Goal: Transaction & Acquisition: Purchase product/service

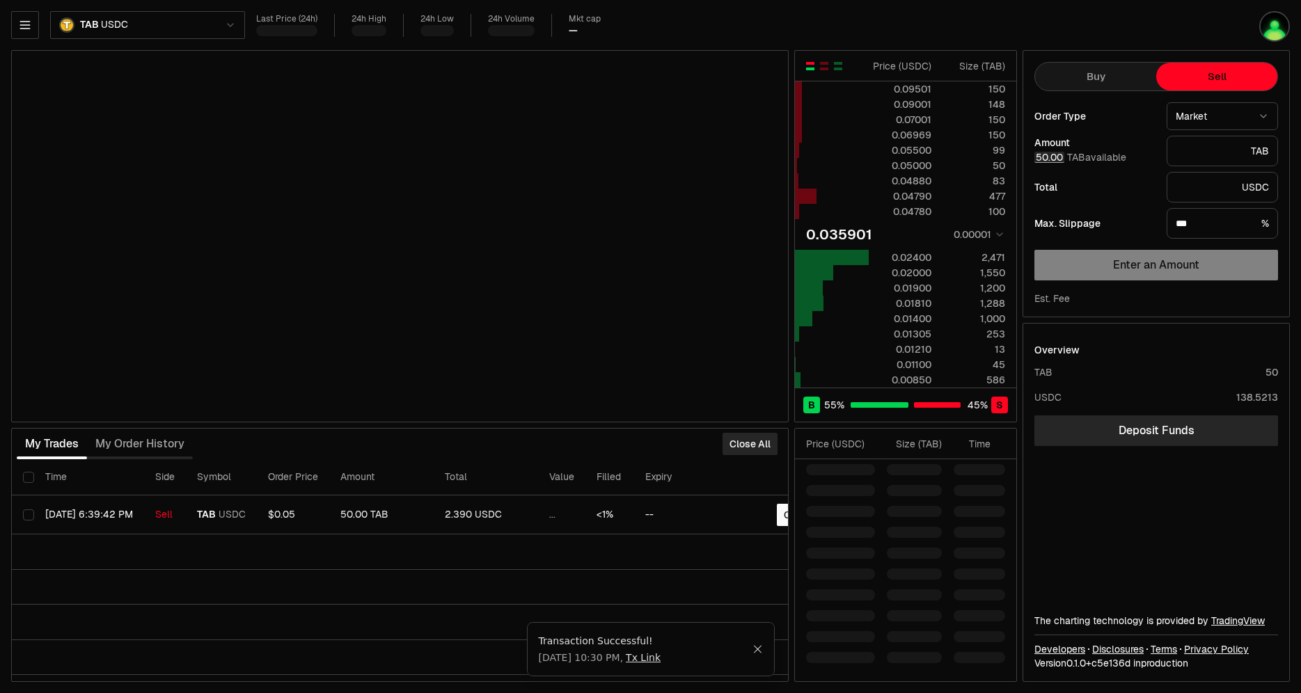
click at [677, 159] on button "50.00" at bounding box center [1049, 157] width 30 height 11
type input "*"
type input "*********"
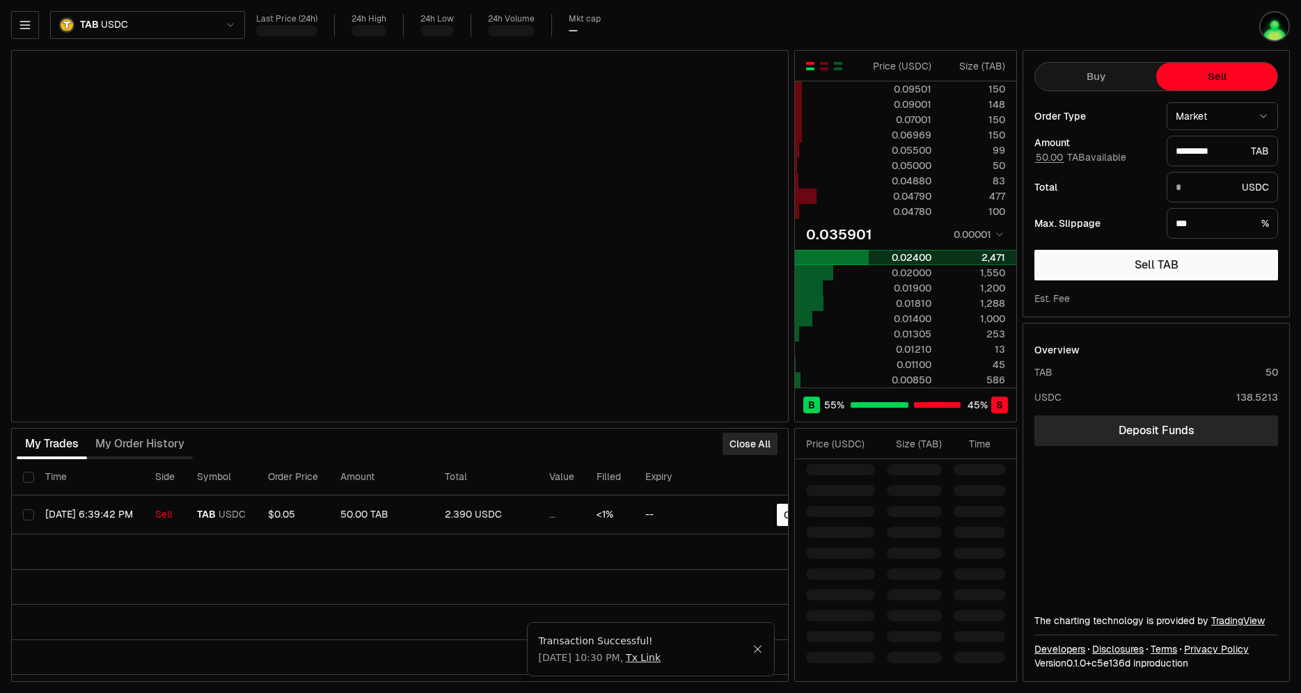
type input "*******"
click at [677, 259] on div at bounding box center [832, 257] width 74 height 15
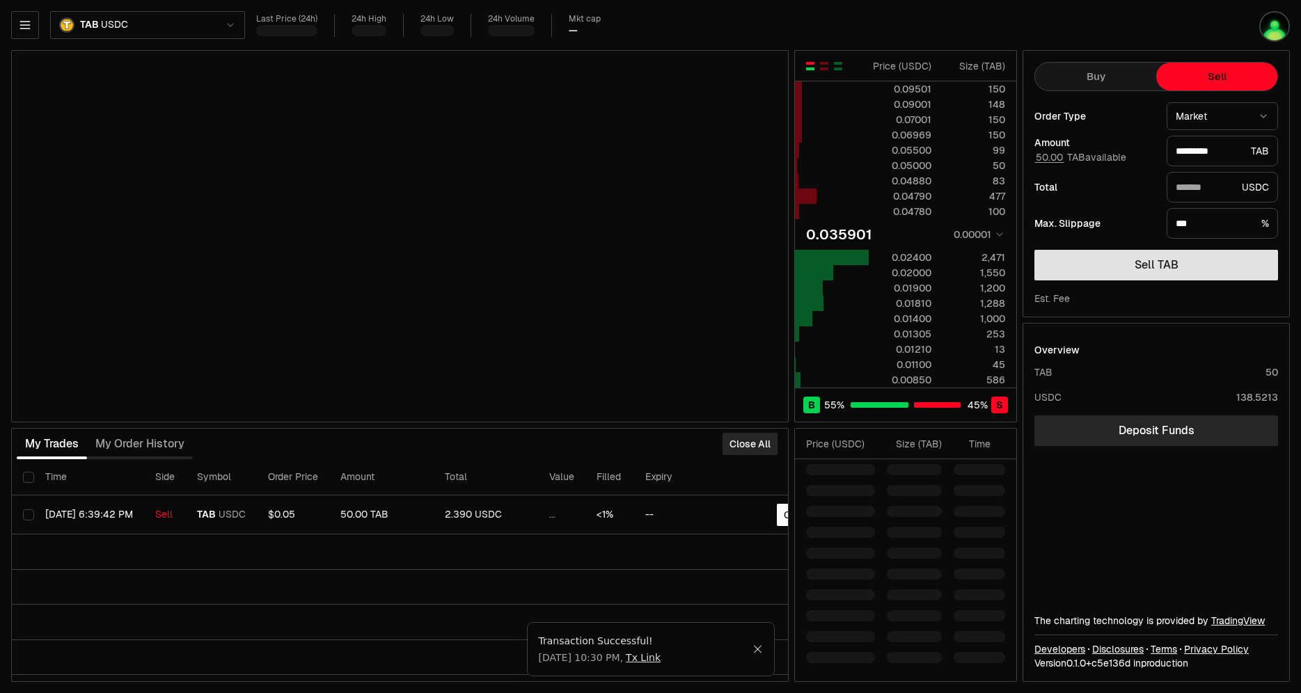
click at [677, 268] on button "Sell TAB" at bounding box center [1156, 265] width 244 height 31
click at [677, 262] on button "Sell TAB" at bounding box center [1156, 265] width 244 height 31
click at [677, 258] on button "Sell TAB" at bounding box center [1156, 265] width 244 height 31
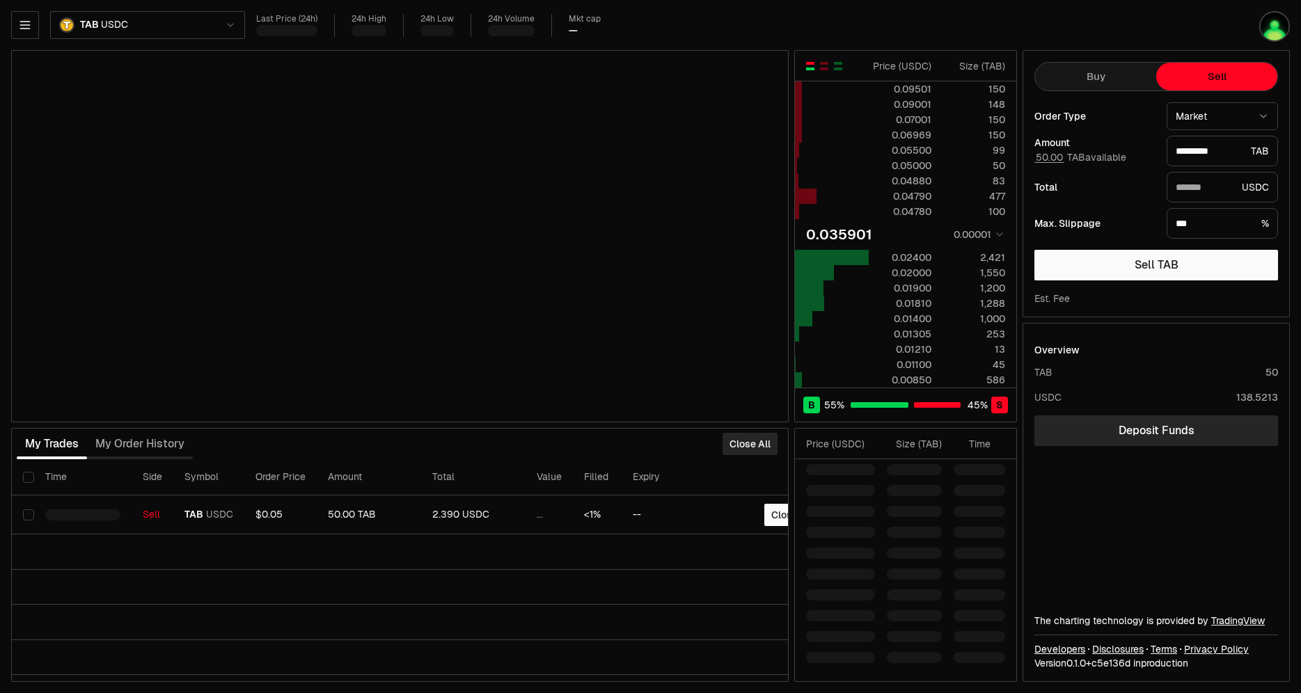
click at [1091, 266] on button "Sell TAB" at bounding box center [1156, 265] width 244 height 31
drag, startPoint x: 1050, startPoint y: 150, endPoint x: 1048, endPoint y: 159, distance: 8.8
click at [1050, 152] on div "Amount 50.00 TAB available" at bounding box center [1094, 151] width 121 height 26
click at [1047, 160] on button "50.00" at bounding box center [1049, 157] width 30 height 11
click at [878, 24] on div "Last Price (24h) 24h High 24h Low 24h Volume Mkt cap —" at bounding box center [706, 25] width 900 height 23
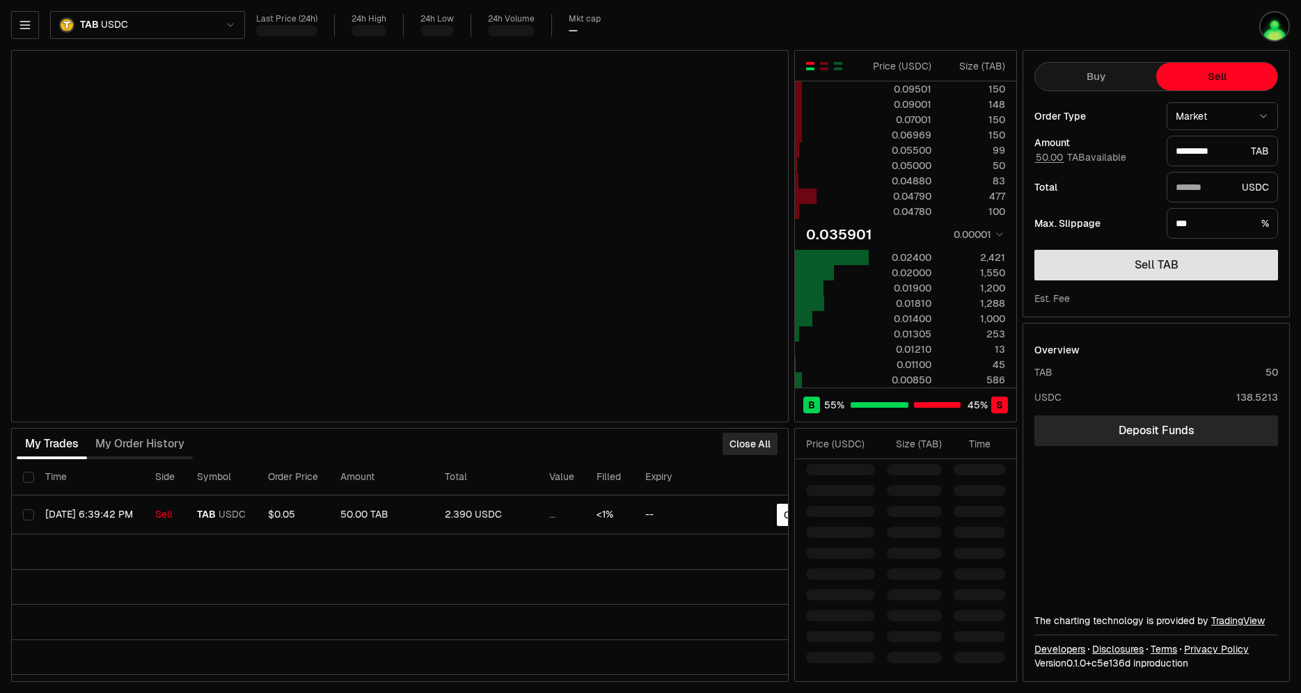
type input "*"
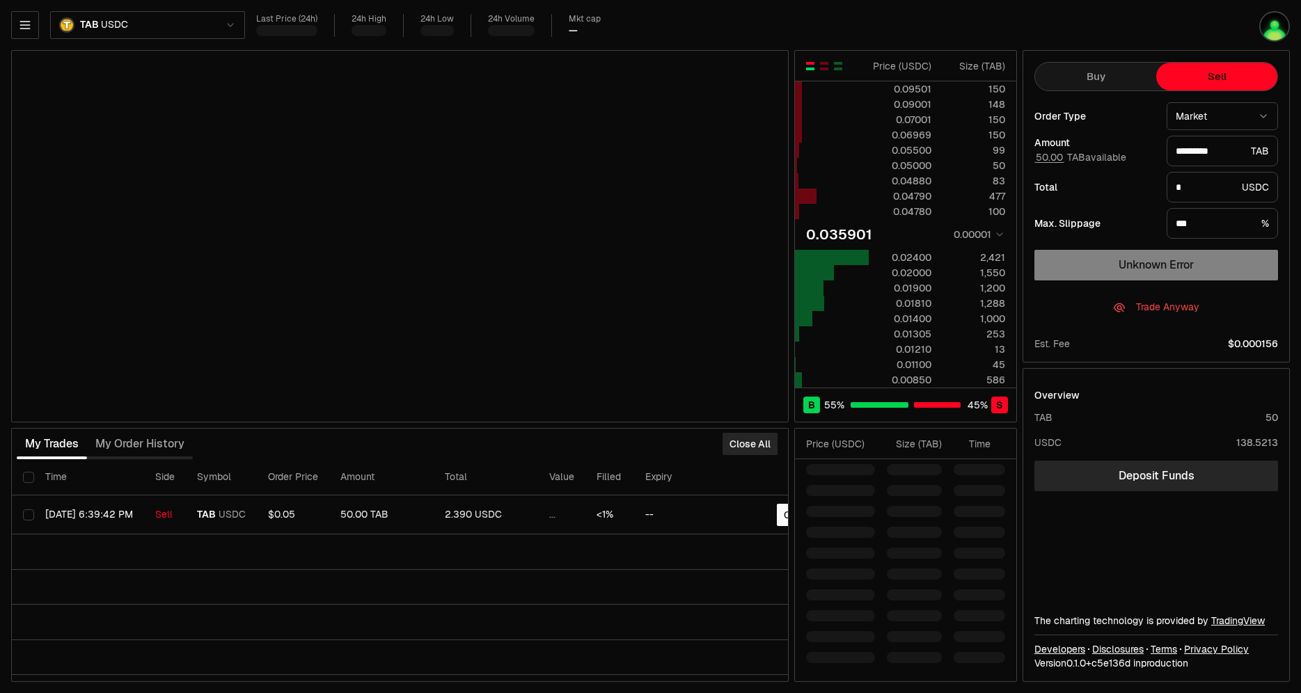
click at [861, 27] on div "Last Price (24h) 24h High 24h Low 24h Volume Mkt cap —" at bounding box center [706, 25] width 900 height 23
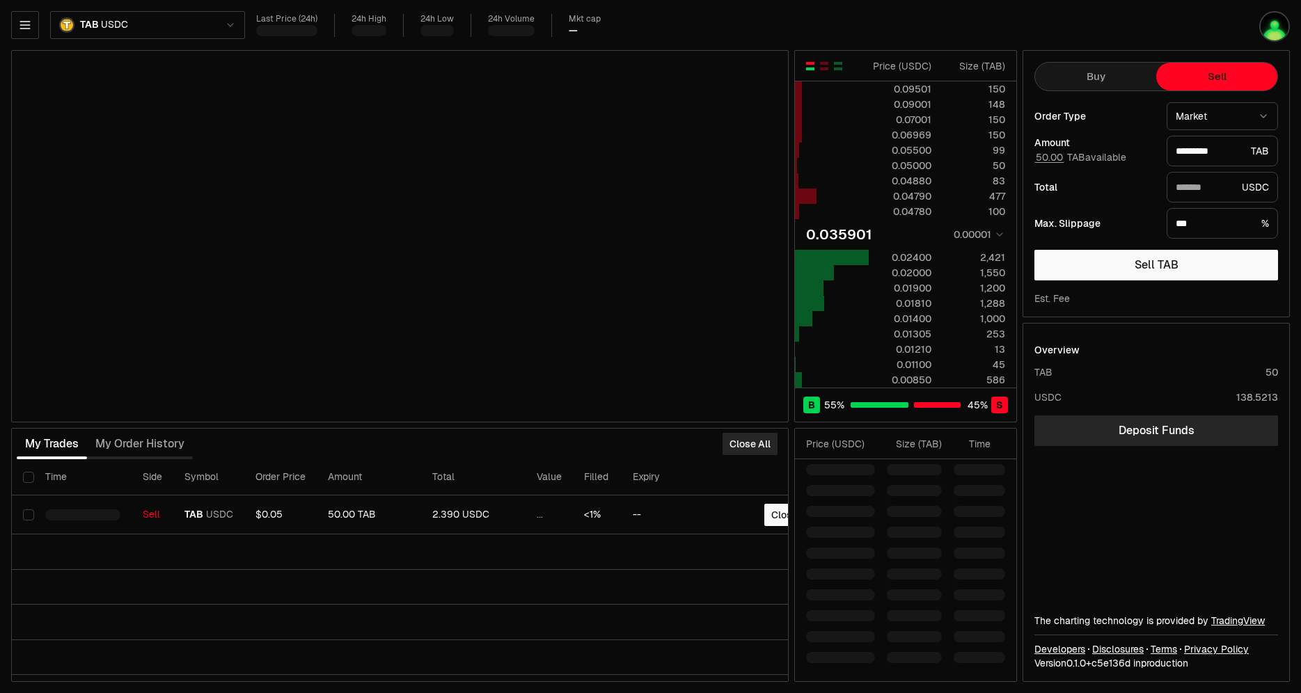
click at [1096, 264] on button "Sell TAB" at bounding box center [1156, 265] width 244 height 31
click at [1156, 262] on button "Sell TAB" at bounding box center [1156, 265] width 244 height 31
click at [1145, 260] on button "Sell TAB" at bounding box center [1156, 265] width 244 height 31
click at [1136, 262] on button "Sell TAB" at bounding box center [1156, 265] width 244 height 31
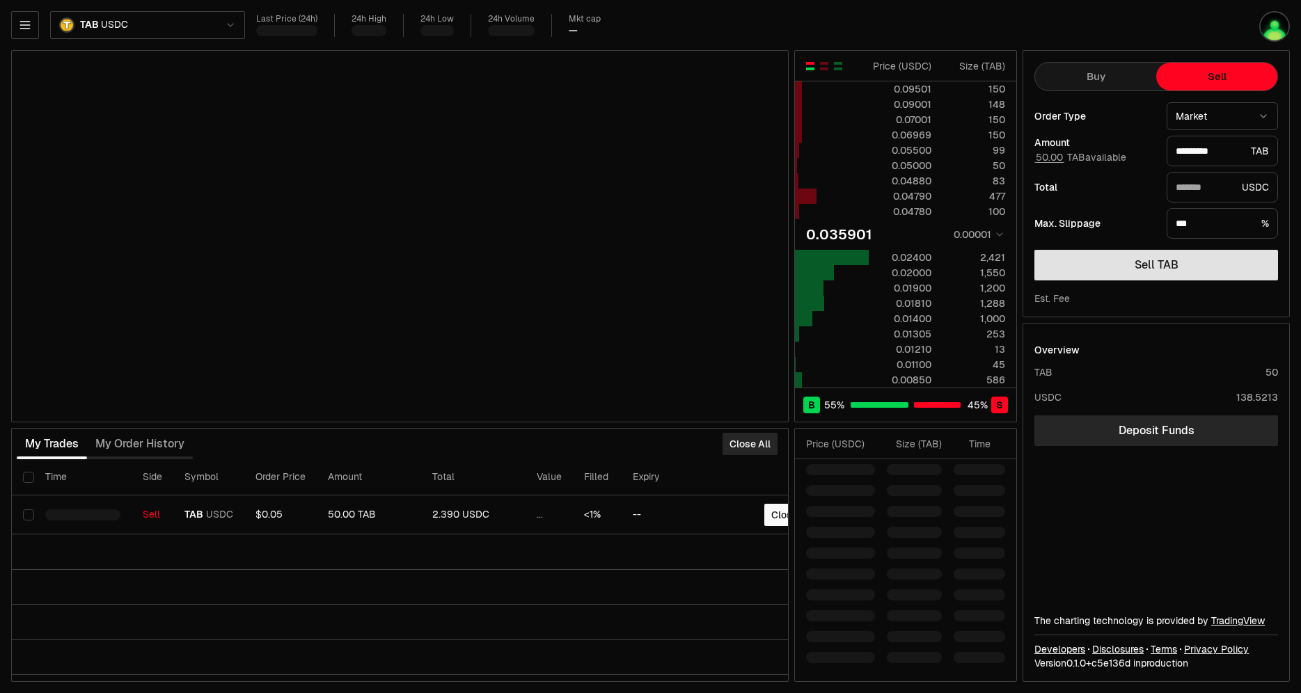
click at [1136, 262] on button "Sell TAB" at bounding box center [1156, 265] width 244 height 31
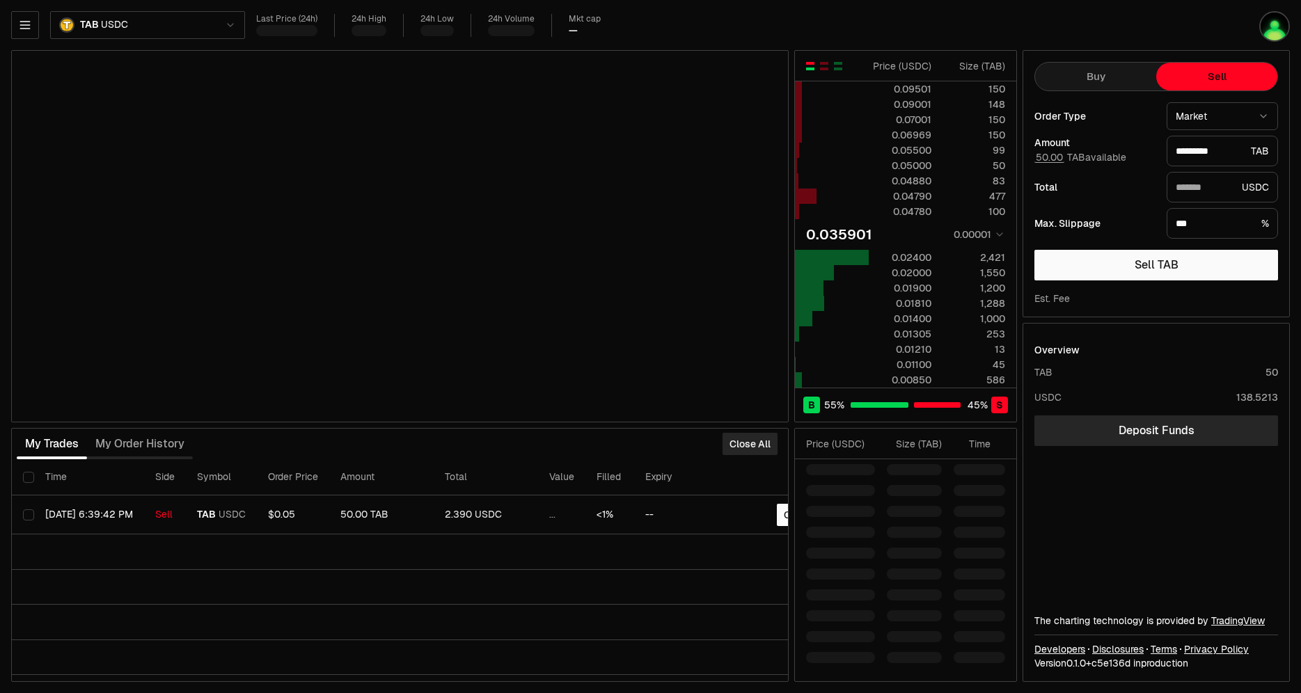
type input "*"
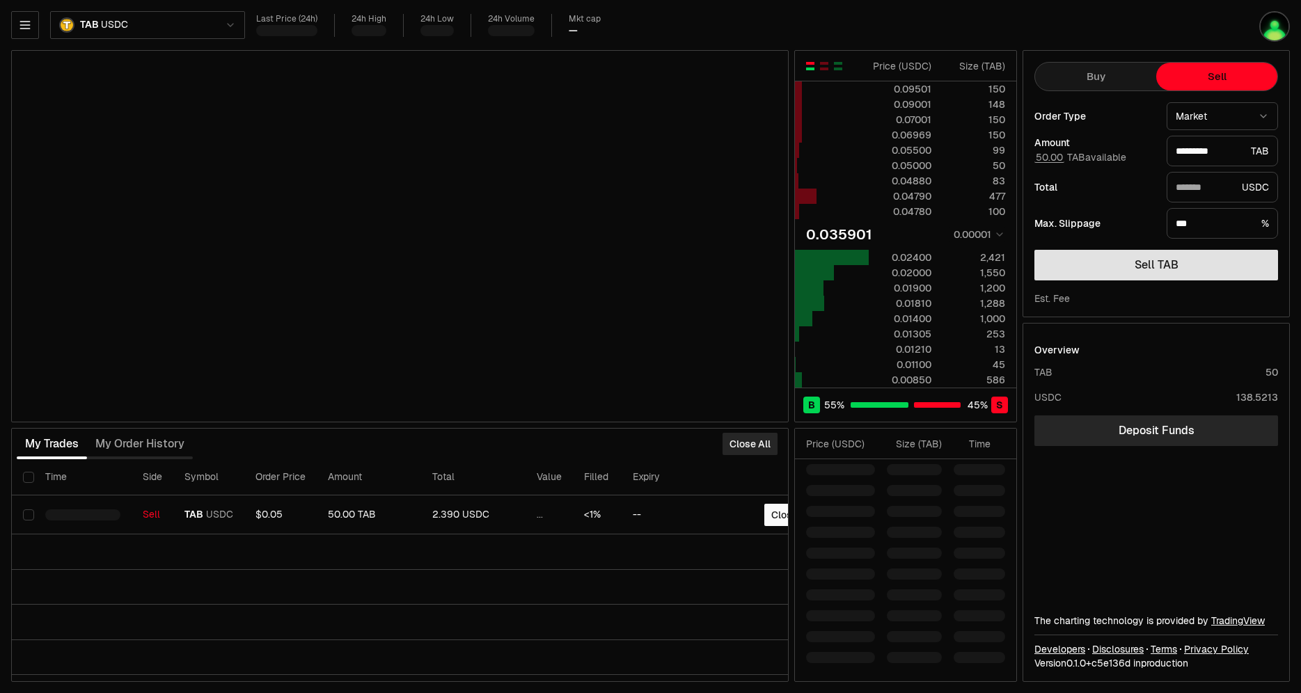
click at [1128, 269] on button "Sell TAB" at bounding box center [1156, 265] width 244 height 31
click at [1128, 267] on button "Sell TAB" at bounding box center [1156, 265] width 244 height 31
click at [828, 8] on div "TAB USDC Last Price (24h) 24h High 24h Low 24h Volume Mkt cap — Price ( USDC ) …" at bounding box center [650, 346] width 1301 height 693
type input "*"
click at [1267, 35] on img "button" at bounding box center [1274, 26] width 31 height 31
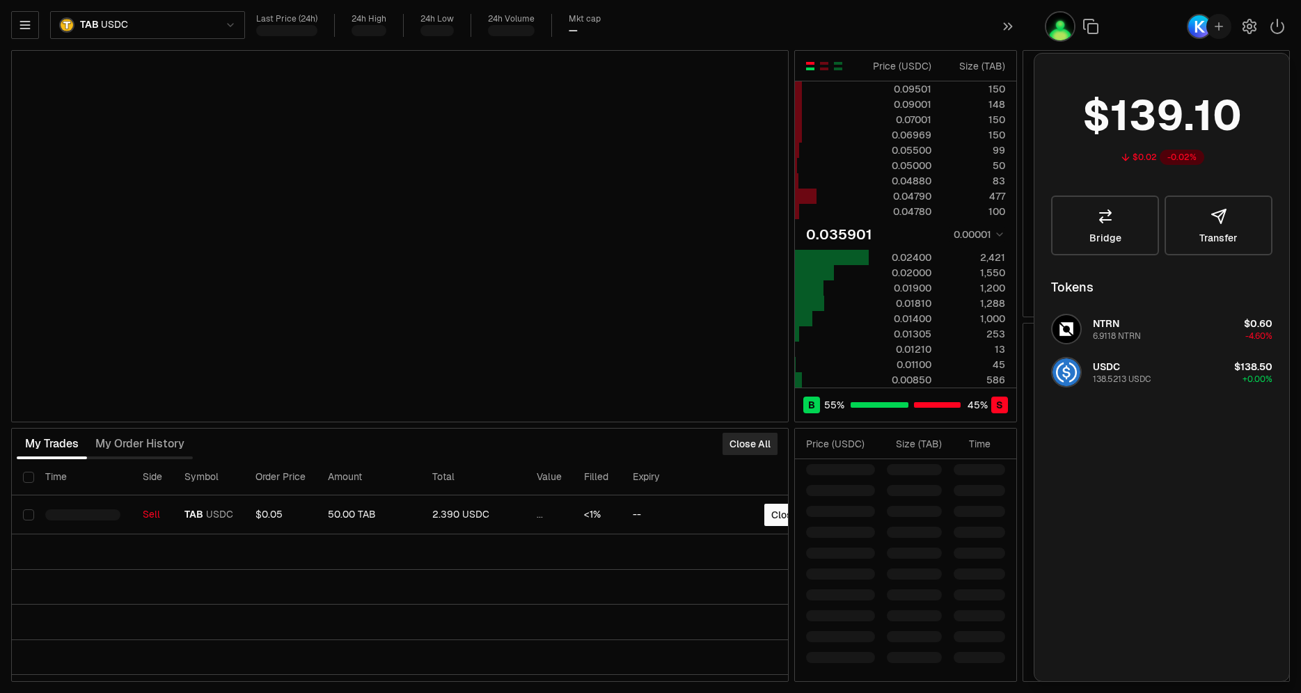
click at [1190, 28] on img "button" at bounding box center [1199, 26] width 25 height 25
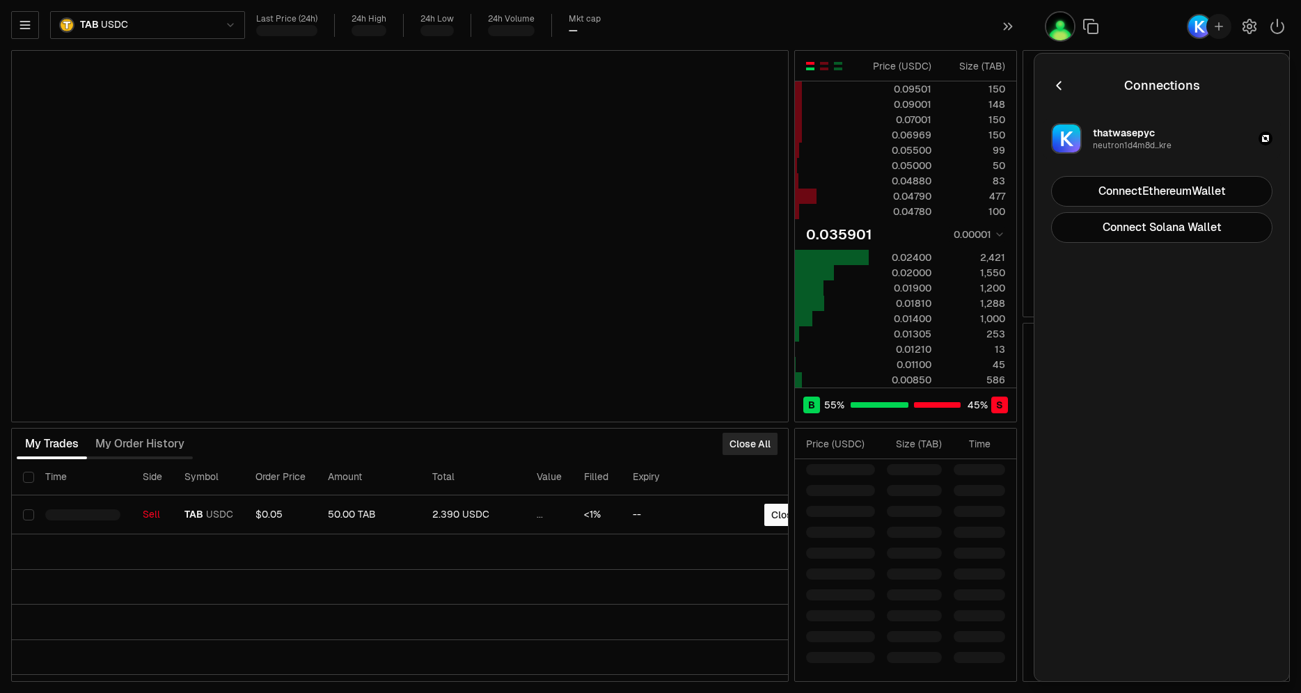
click at [1157, 127] on div "thatwasepyc neutron1d4m8d...kre" at bounding box center [1132, 138] width 79 height 25
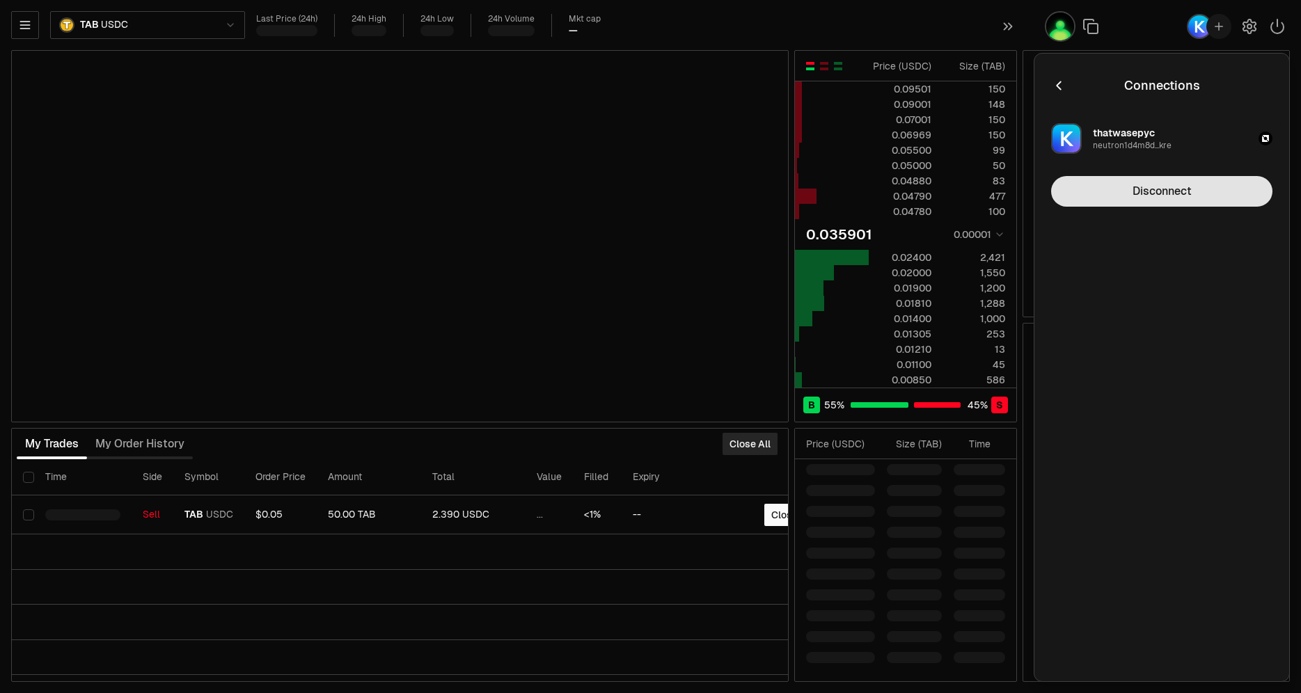
click at [1151, 196] on button "Disconnect" at bounding box center [1161, 191] width 221 height 31
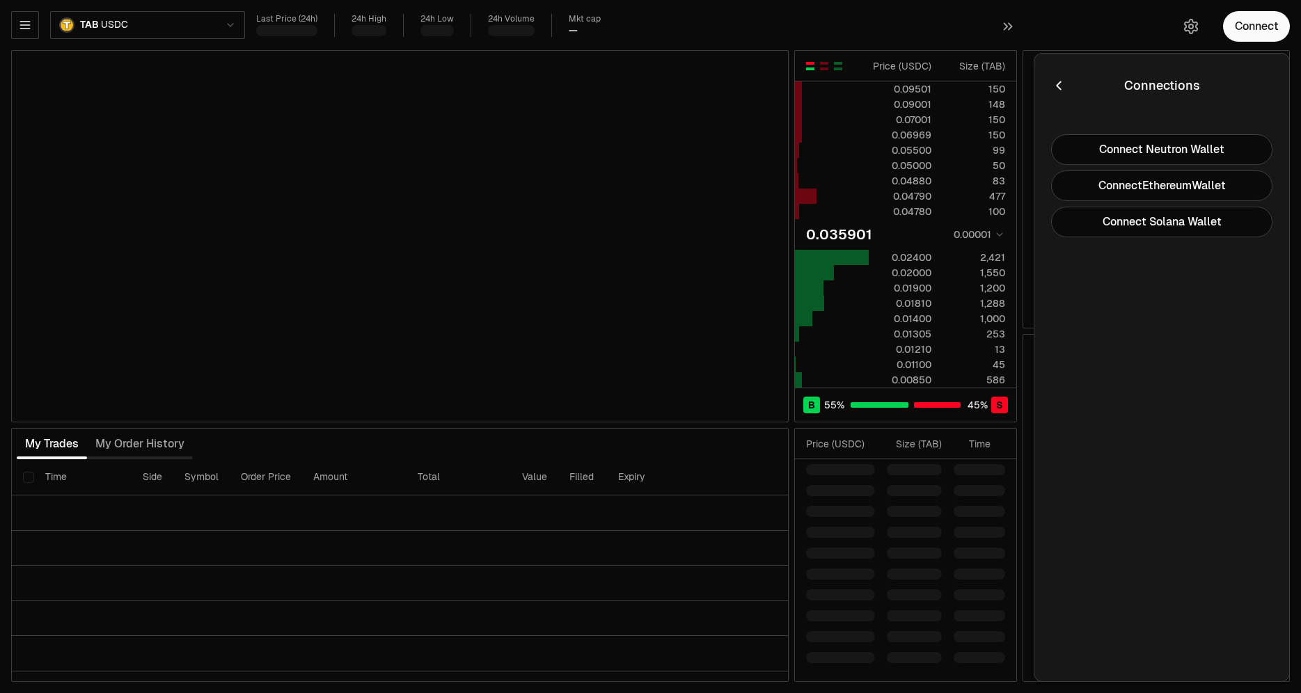
click at [880, 13] on div "TAB USDC Last Price (24h) 24h High 24h Low 24h Volume Mkt cap —" at bounding box center [583, 27] width 1145 height 33
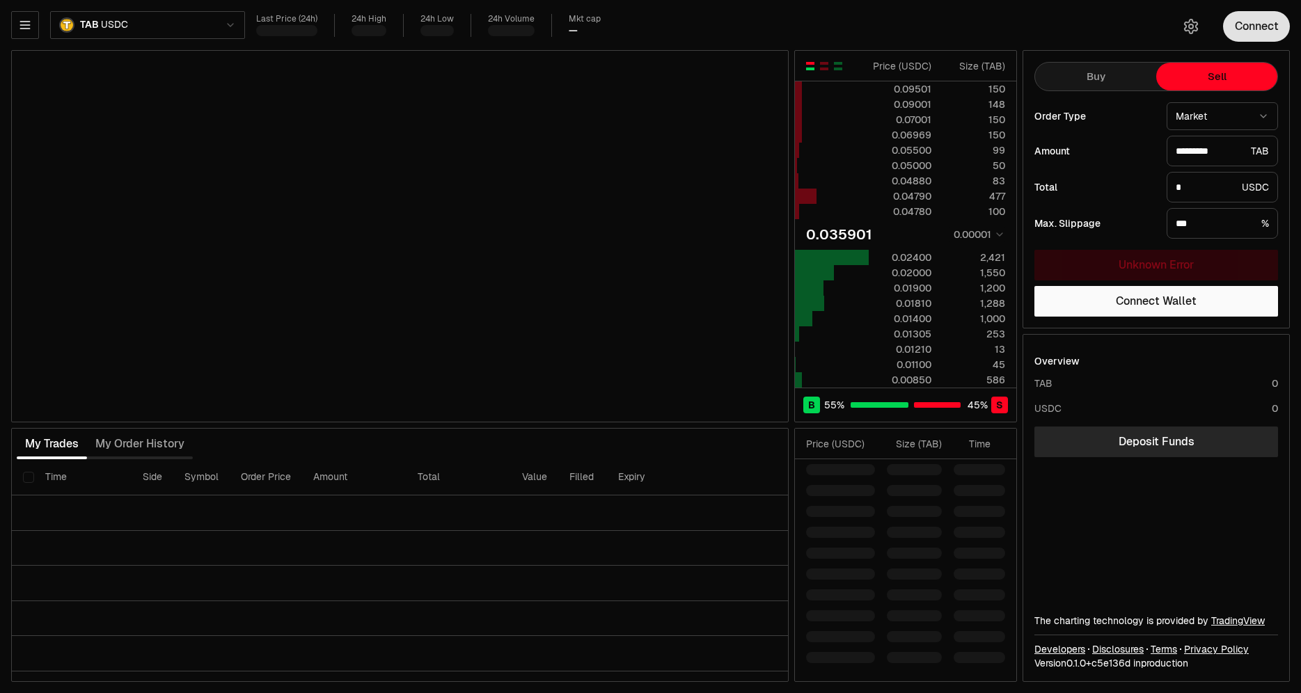
click at [1261, 26] on button "Connect" at bounding box center [1256, 26] width 67 height 31
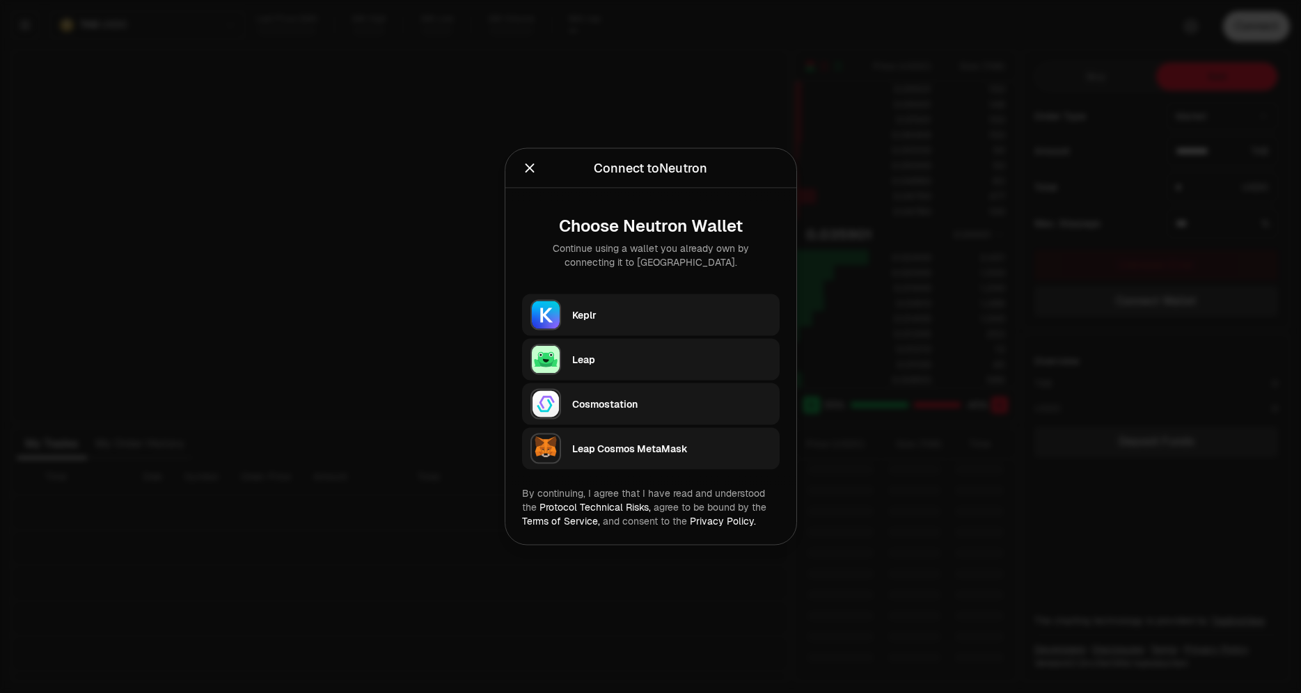
click at [675, 309] on div "Keplr" at bounding box center [671, 315] width 199 height 14
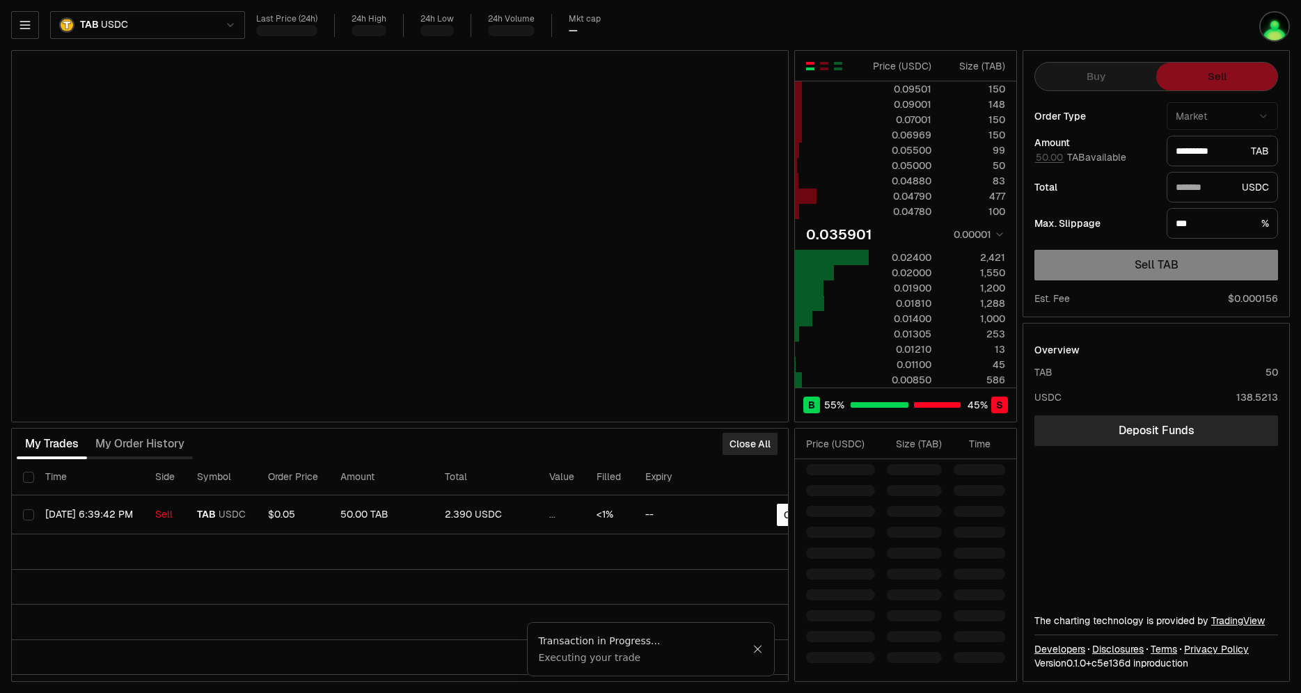
type input "*"
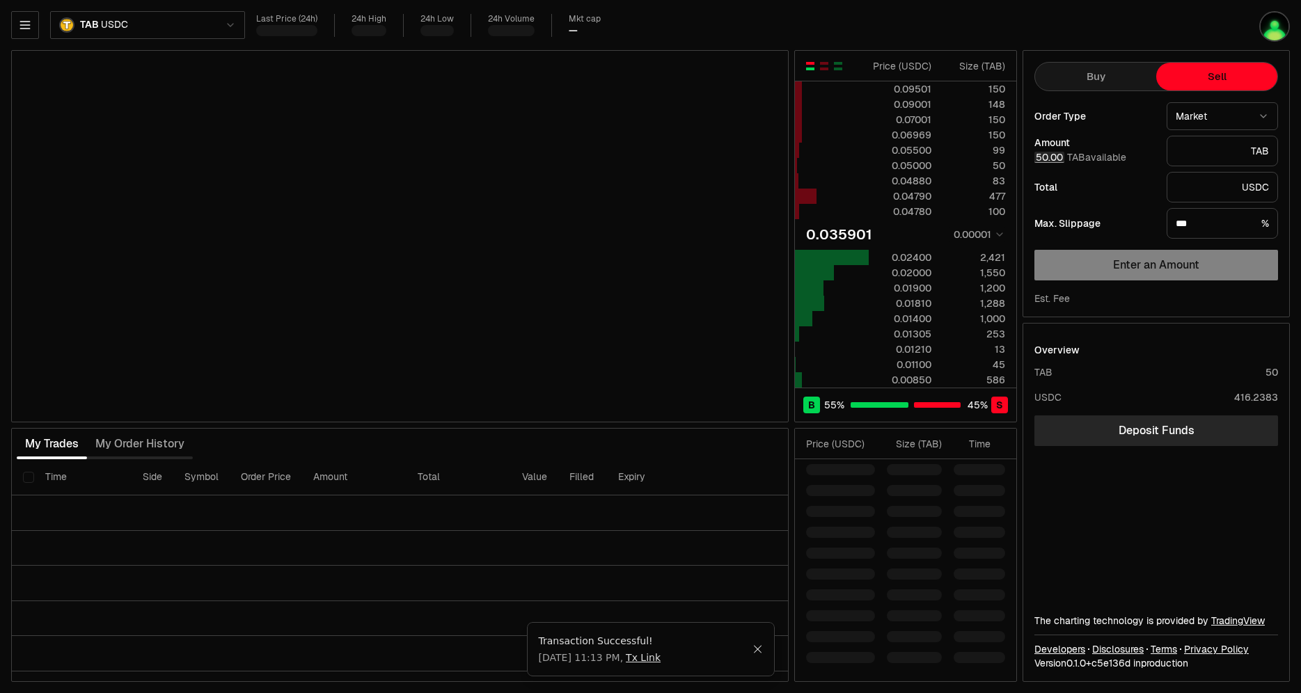
click at [1054, 157] on button "50.00" at bounding box center [1049, 157] width 30 height 11
type input "*"
type input "*********"
type input "*******"
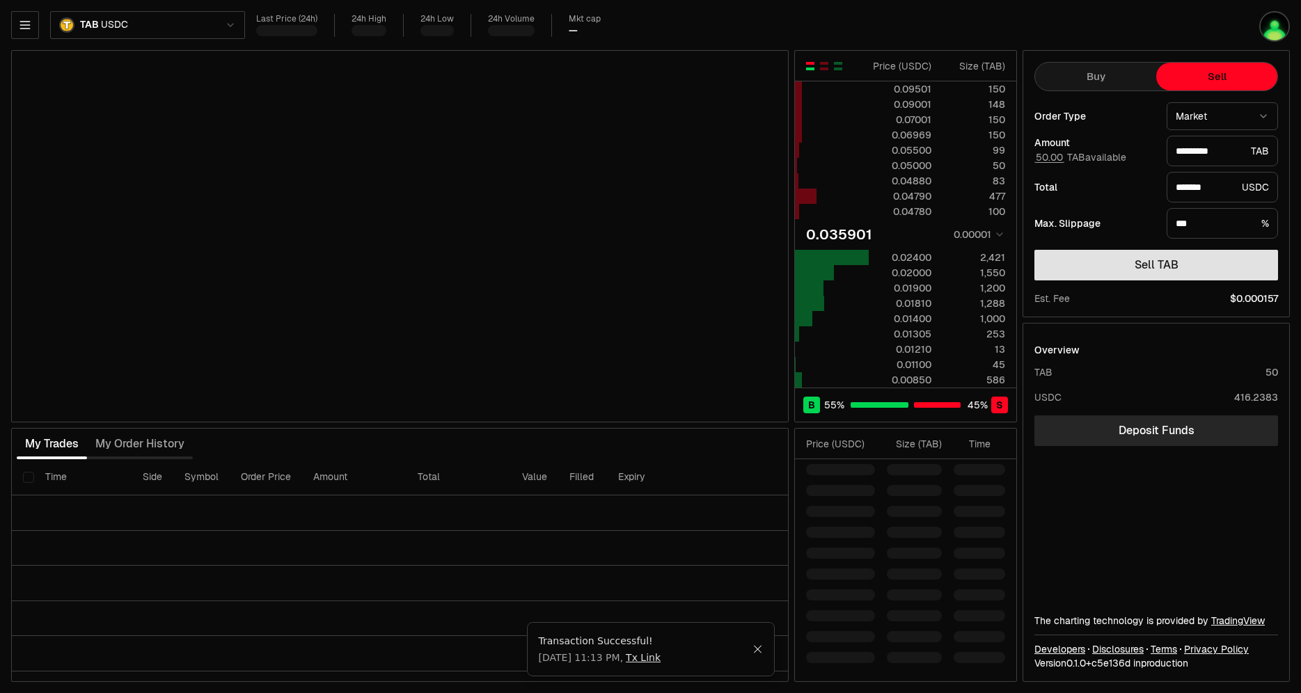
click at [1134, 263] on button "Sell TAB" at bounding box center [1156, 265] width 244 height 31
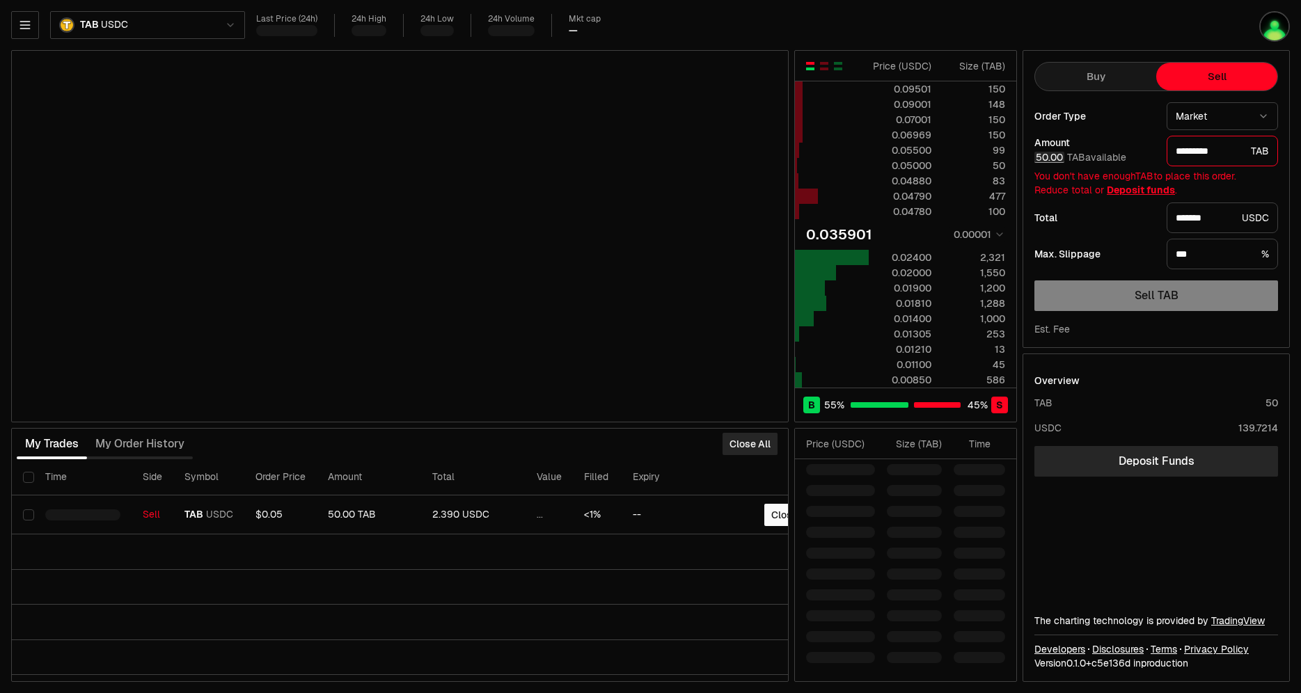
click at [1054, 159] on button "50.00" at bounding box center [1049, 157] width 30 height 11
click at [1055, 156] on button "50.00" at bounding box center [1049, 157] width 30 height 11
type input "**"
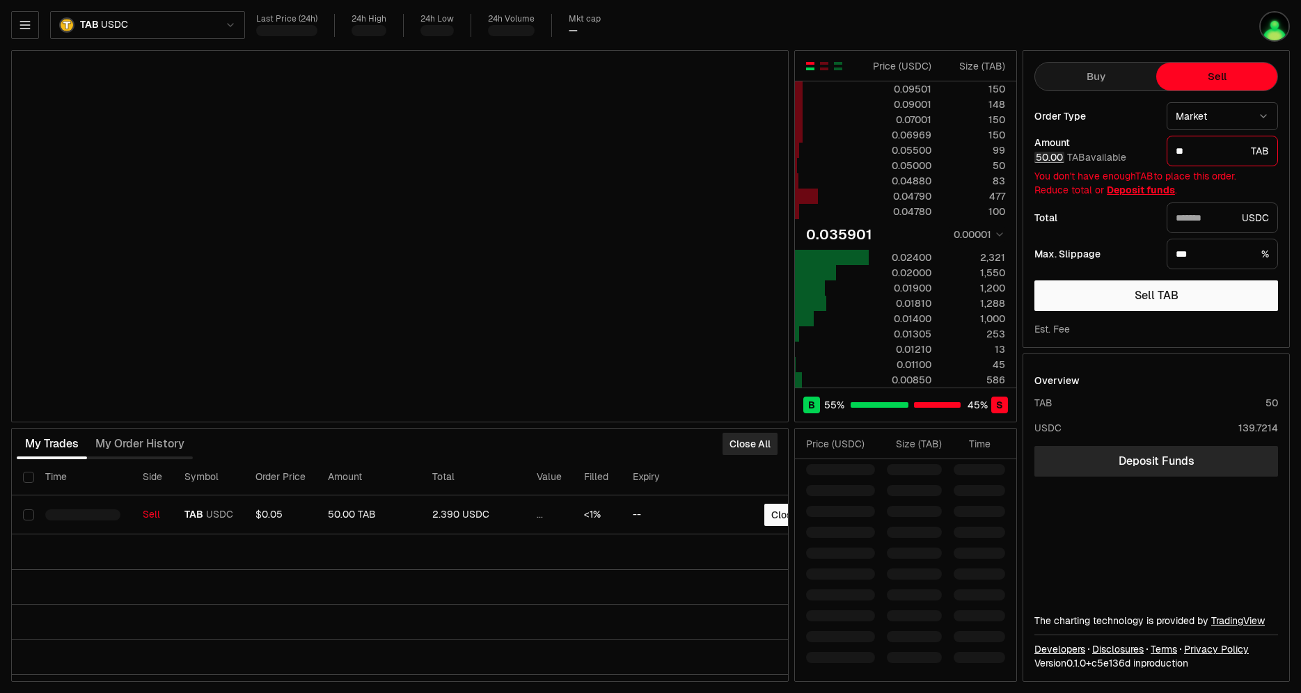
click at [1055, 155] on button "50.00" at bounding box center [1049, 157] width 30 height 11
click at [1100, 299] on button "Sell TAB" at bounding box center [1156, 295] width 244 height 31
click at [1144, 294] on button "Sell TAB" at bounding box center [1156, 295] width 244 height 31
type input "*"
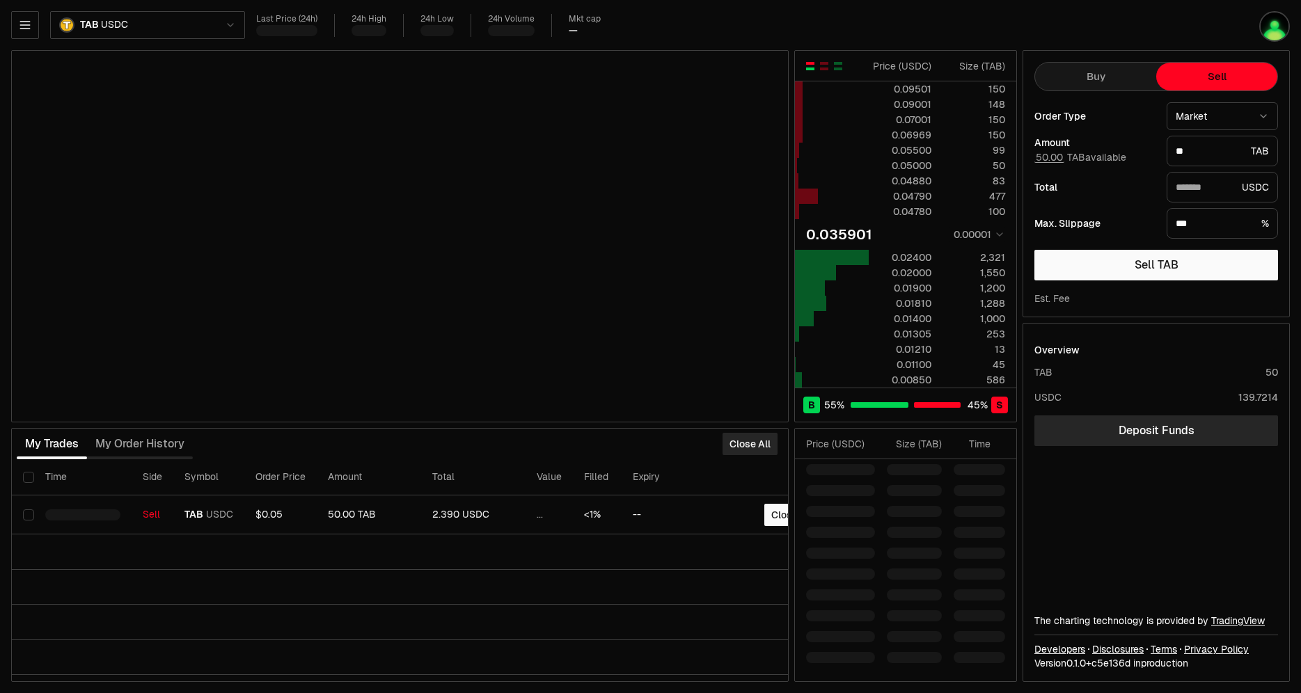
click at [1055, 157] on button "50.00" at bounding box center [1049, 157] width 30 height 11
click at [1096, 267] on button "Sell TAB" at bounding box center [1156, 265] width 244 height 31
click at [1124, 269] on button "Sell TAB" at bounding box center [1156, 265] width 244 height 31
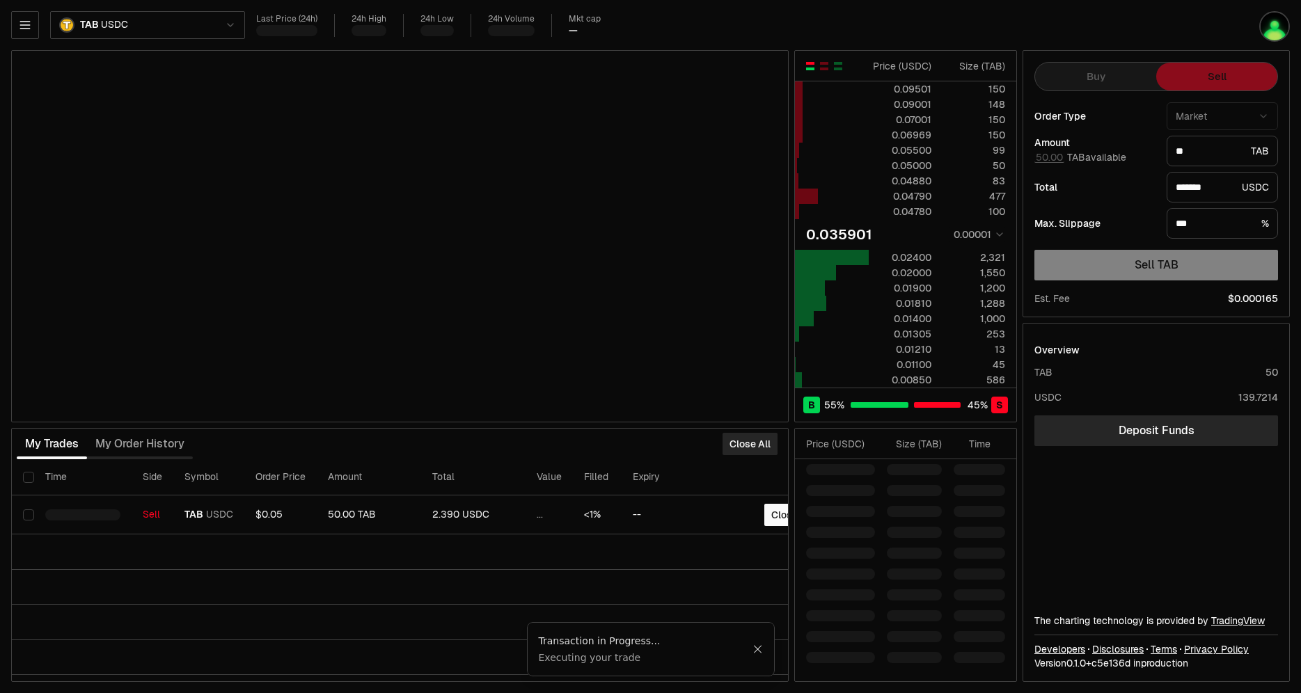
click at [1045, 158] on span "50.00 TAB available" at bounding box center [1080, 157] width 92 height 13
